Goal: Task Accomplishment & Management: Use online tool/utility

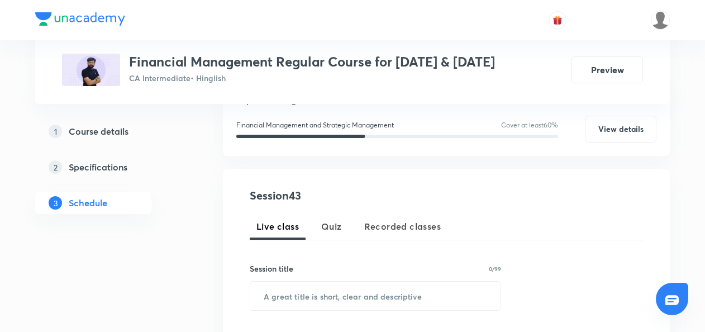
scroll to position [149, 0]
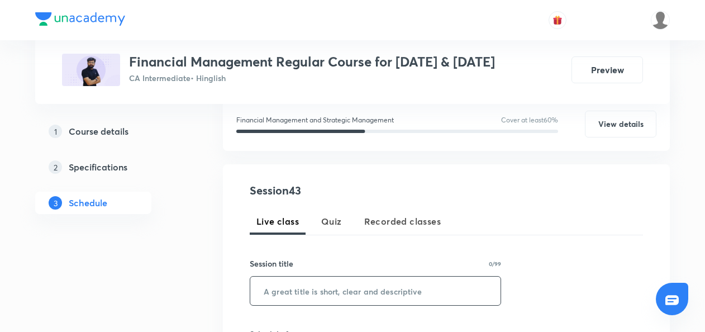
click at [266, 289] on input "text" at bounding box center [375, 291] width 250 height 28
paste input "Part 2 Dividend Decision"
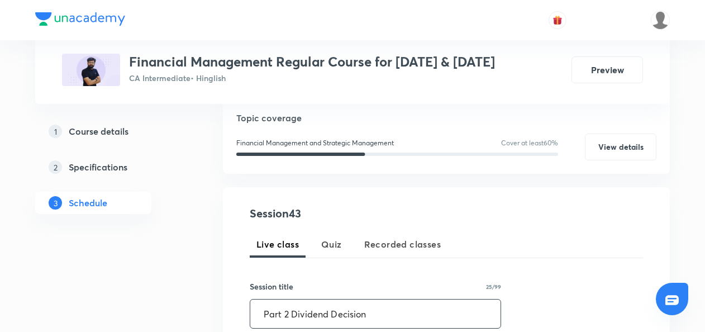
scroll to position [129, 0]
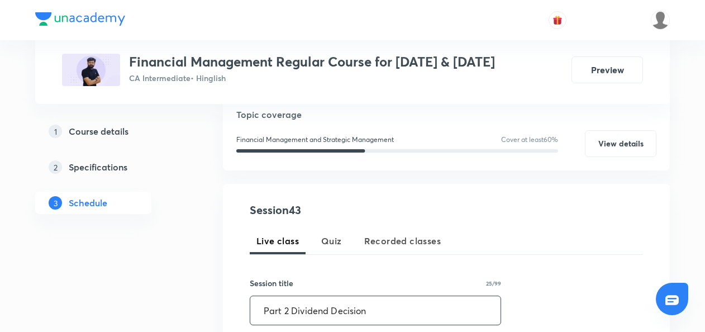
drag, startPoint x: 365, startPoint y: 309, endPoint x: 232, endPoint y: 304, distance: 133.1
paste input "L42 Part 2 Dividend Decision"
click at [282, 306] on input "L42 Part 2 Dividend Decision" at bounding box center [375, 310] width 250 height 28
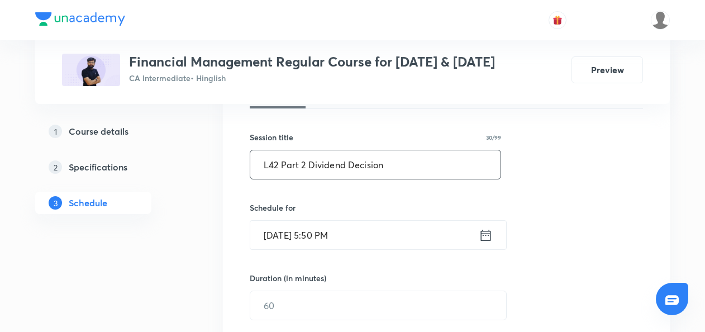
scroll to position [275, 0]
type input "L42 Part 2 Dividend Decision"
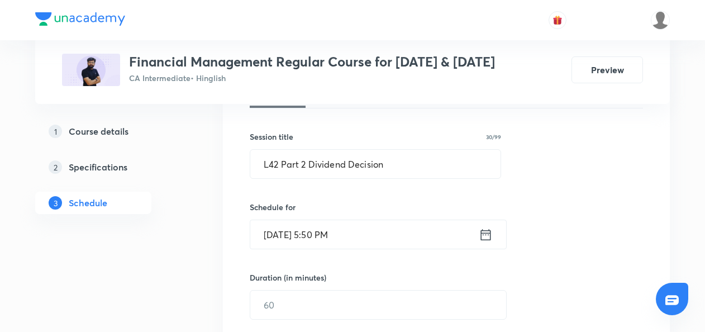
click at [491, 230] on icon at bounding box center [486, 235] width 14 height 16
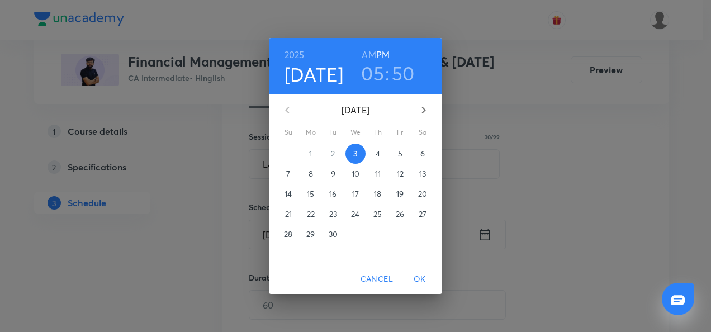
click at [378, 152] on p "4" at bounding box center [377, 153] width 4 height 11
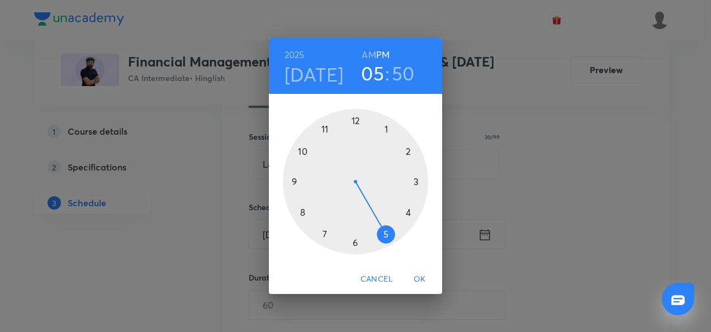
click at [323, 131] on div at bounding box center [355, 181] width 145 height 145
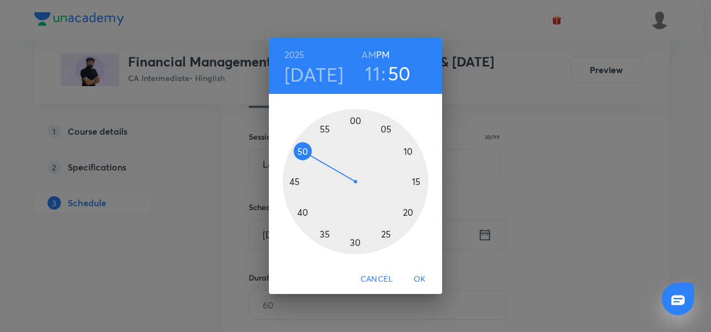
click at [370, 53] on h6 "AM" at bounding box center [368, 55] width 14 height 16
click at [354, 123] on div at bounding box center [355, 181] width 145 height 145
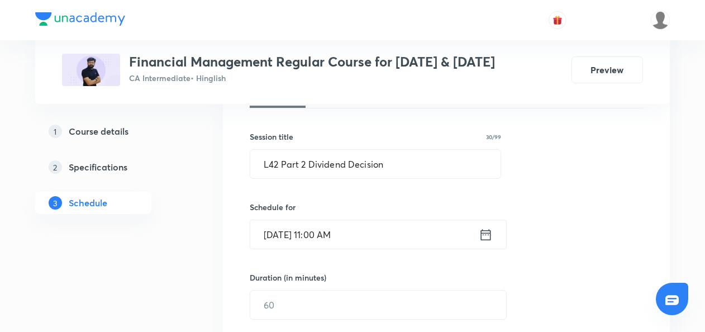
scroll to position [318, 0]
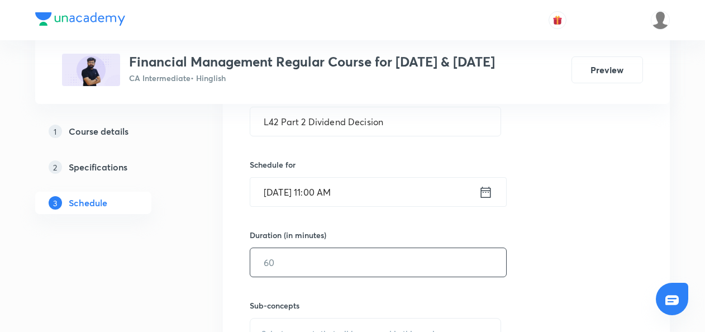
click at [271, 258] on input "text" at bounding box center [378, 262] width 256 height 28
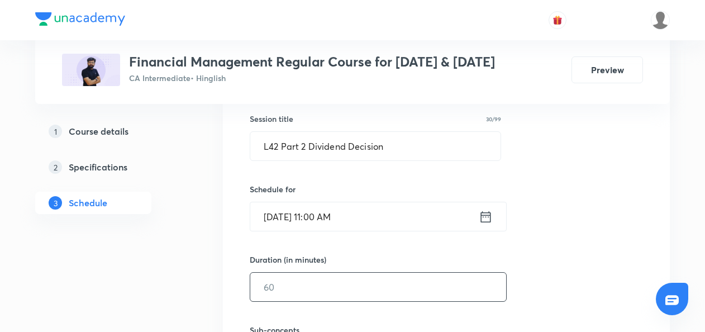
scroll to position [384, 0]
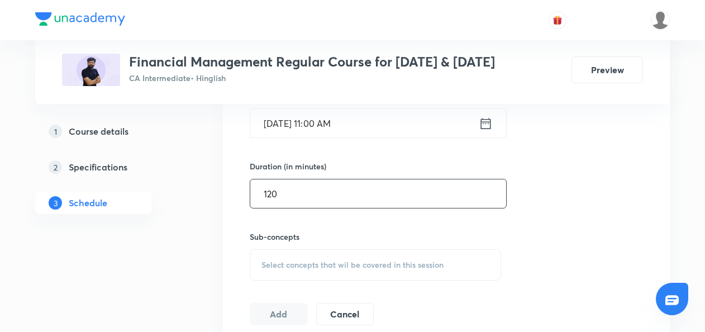
type input "120"
click at [266, 266] on span "Select concepts that wil be covered in this session" at bounding box center [352, 264] width 182 height 9
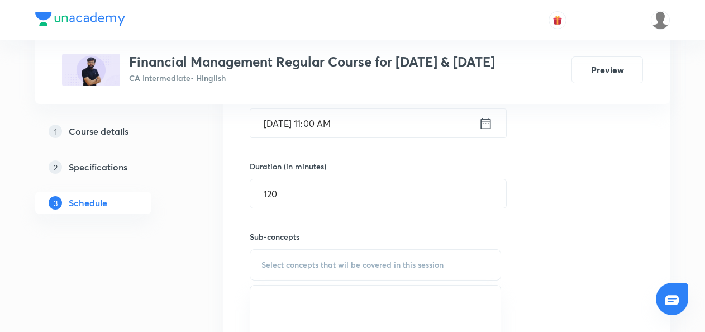
scroll to position [429, 0]
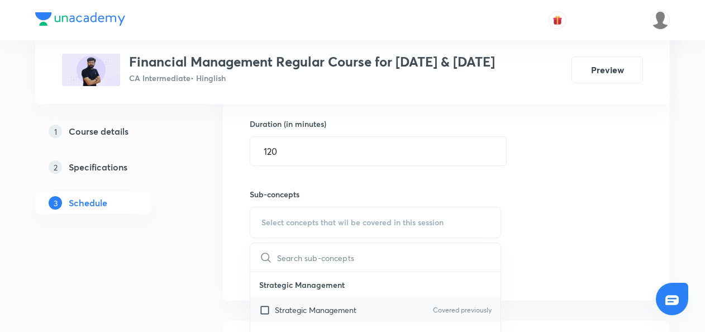
click at [263, 309] on input "checkbox" at bounding box center [267, 310] width 16 height 12
checkbox input "true"
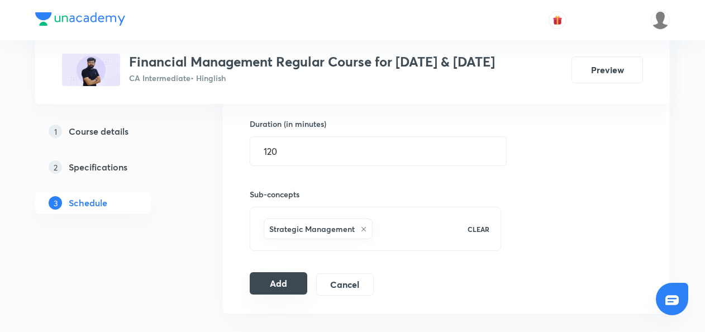
click at [266, 278] on button "Add" at bounding box center [279, 283] width 58 height 22
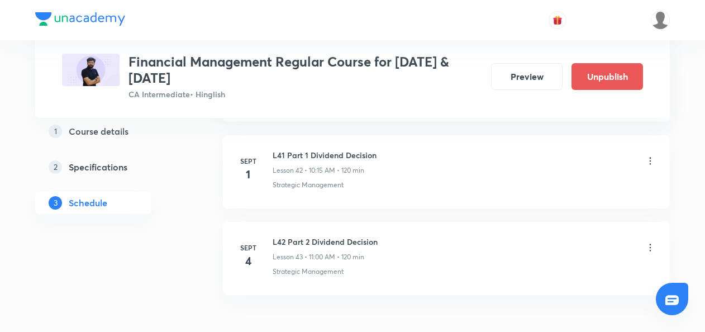
scroll to position [3824, 0]
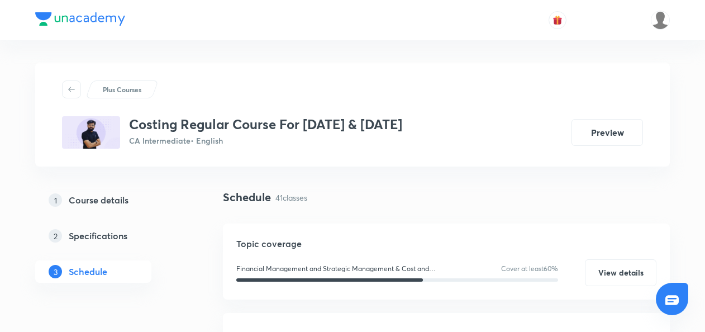
scroll to position [219, 0]
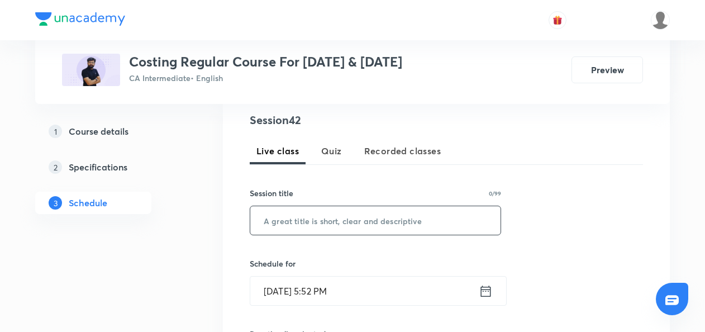
click at [265, 227] on input "text" at bounding box center [375, 220] width 250 height 28
paste input "L42 Part 6 Cost Sheet"
click at [282, 218] on input "L42 Part 6 Cost Sheet" at bounding box center [375, 220] width 250 height 28
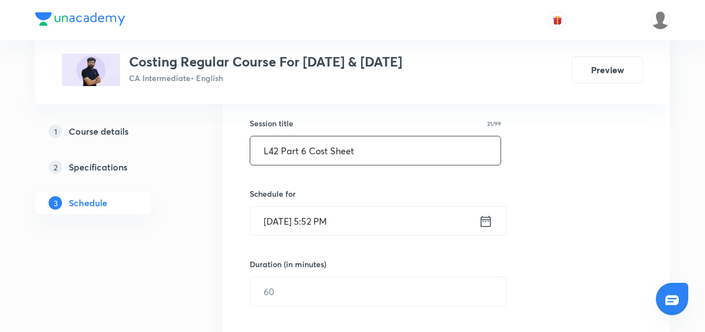
type input "L42 Part 6 Cost Sheet"
click at [488, 221] on icon at bounding box center [486, 221] width 14 height 16
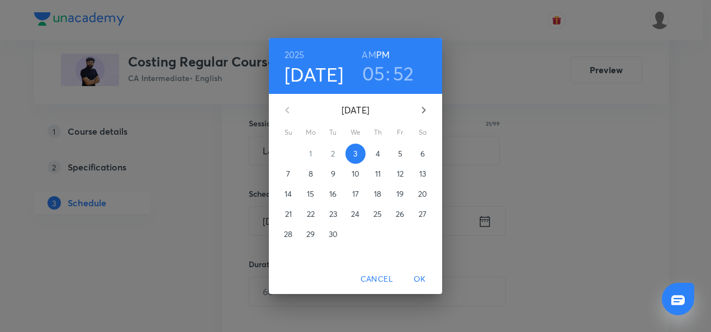
click at [378, 154] on p "4" at bounding box center [377, 153] width 4 height 11
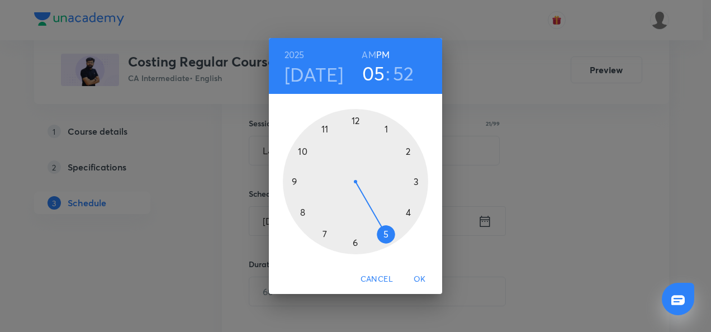
click at [302, 212] on div at bounding box center [355, 181] width 145 height 145
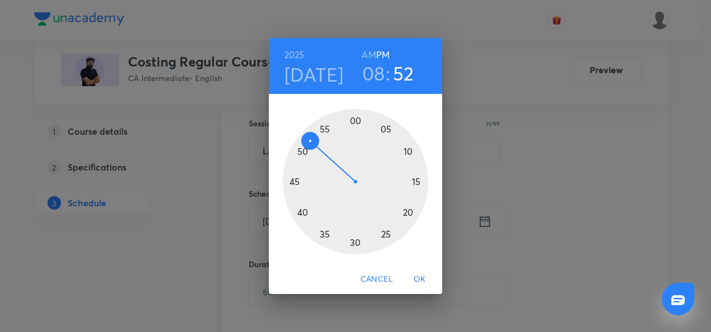
click at [368, 54] on h6 "AM" at bounding box center [368, 55] width 14 height 16
click at [355, 120] on div at bounding box center [355, 181] width 145 height 145
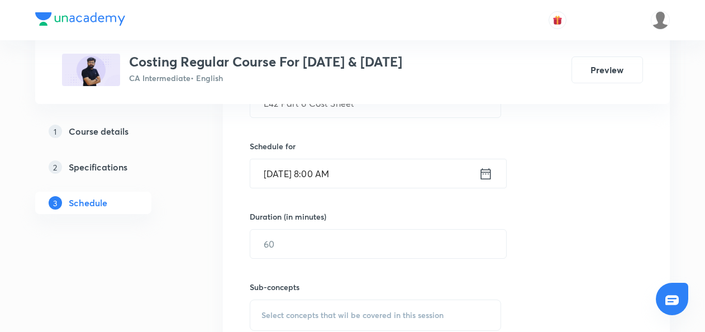
scroll to position [339, 0]
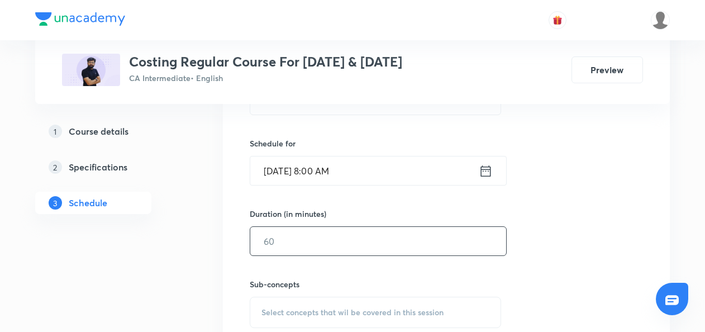
click at [277, 241] on input "text" at bounding box center [378, 241] width 256 height 28
type input "150"
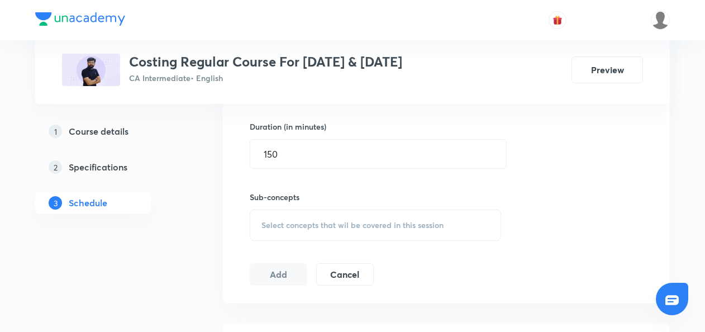
click at [266, 230] on div "Select concepts that wil be covered in this session" at bounding box center [375, 224] width 251 height 31
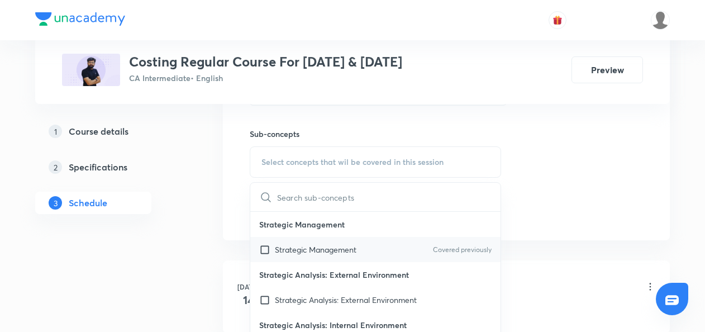
click at [264, 251] on input "checkbox" at bounding box center [267, 250] width 16 height 12
checkbox input "true"
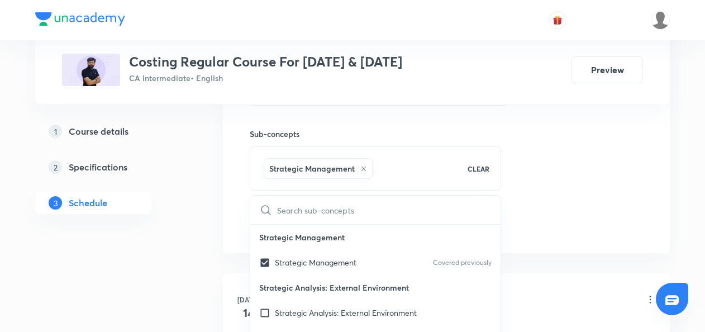
click at [226, 237] on div "Session 42 Live class Quiz Recorded classes Session title 21/99 L42 Part 6 Cost…" at bounding box center [446, 38] width 447 height 430
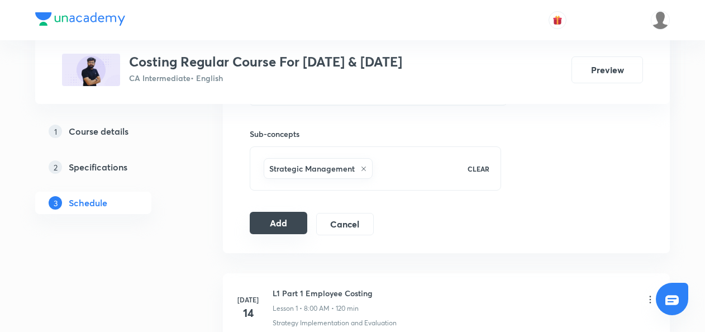
click at [269, 221] on button "Add" at bounding box center [279, 223] width 58 height 22
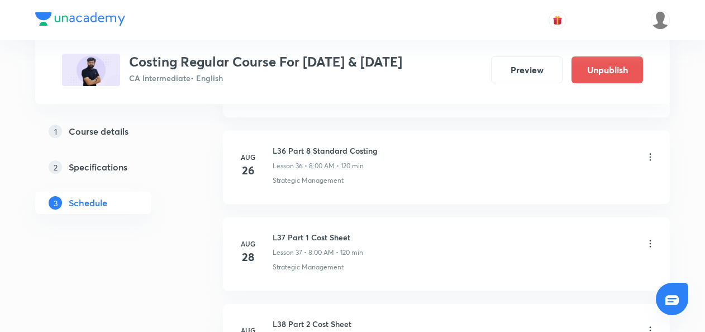
scroll to position [3423, 0]
